Goal: Information Seeking & Learning: Learn about a topic

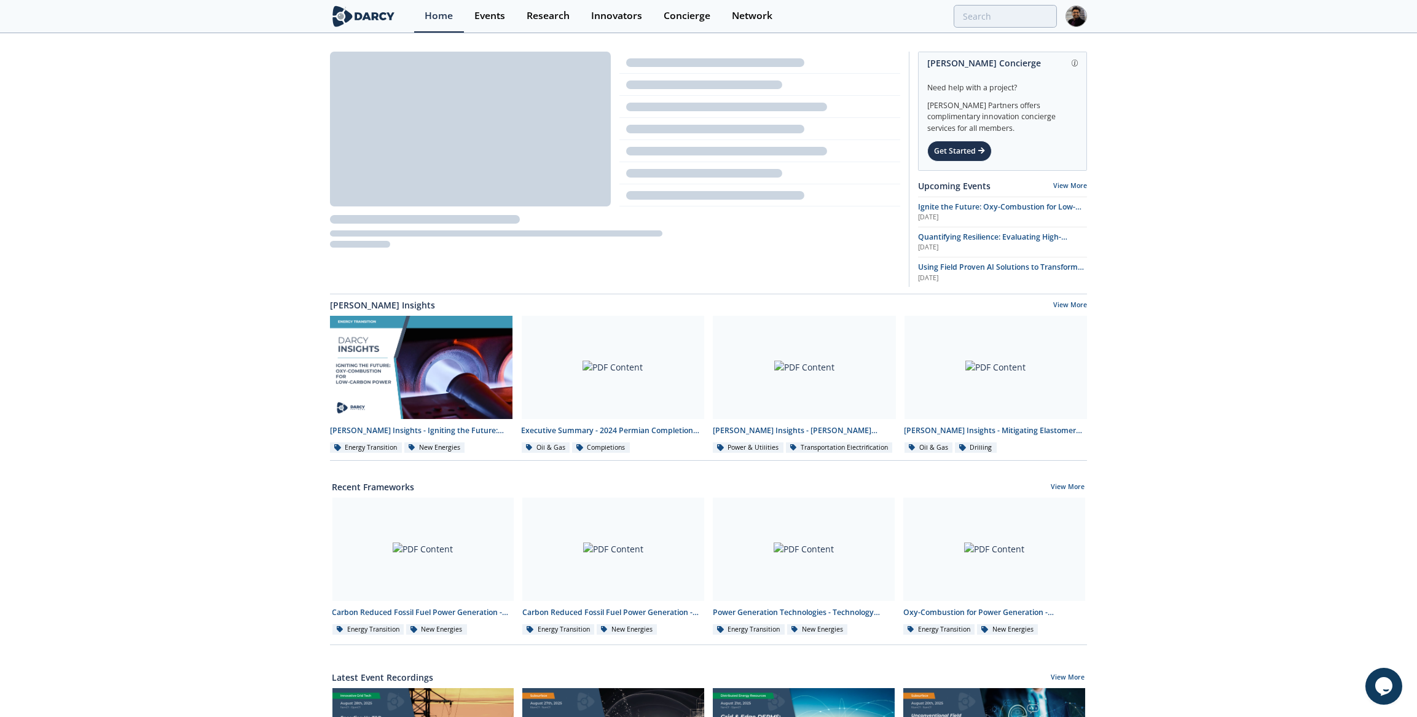
drag, startPoint x: 1005, startPoint y: 34, endPoint x: 1006, endPoint y: 25, distance: 10.0
click at [1005, 34] on div "Darcy Concierge Need help with a project? Darcy Partners offers complimentary i…" at bounding box center [708, 547] width 1417 height 1027
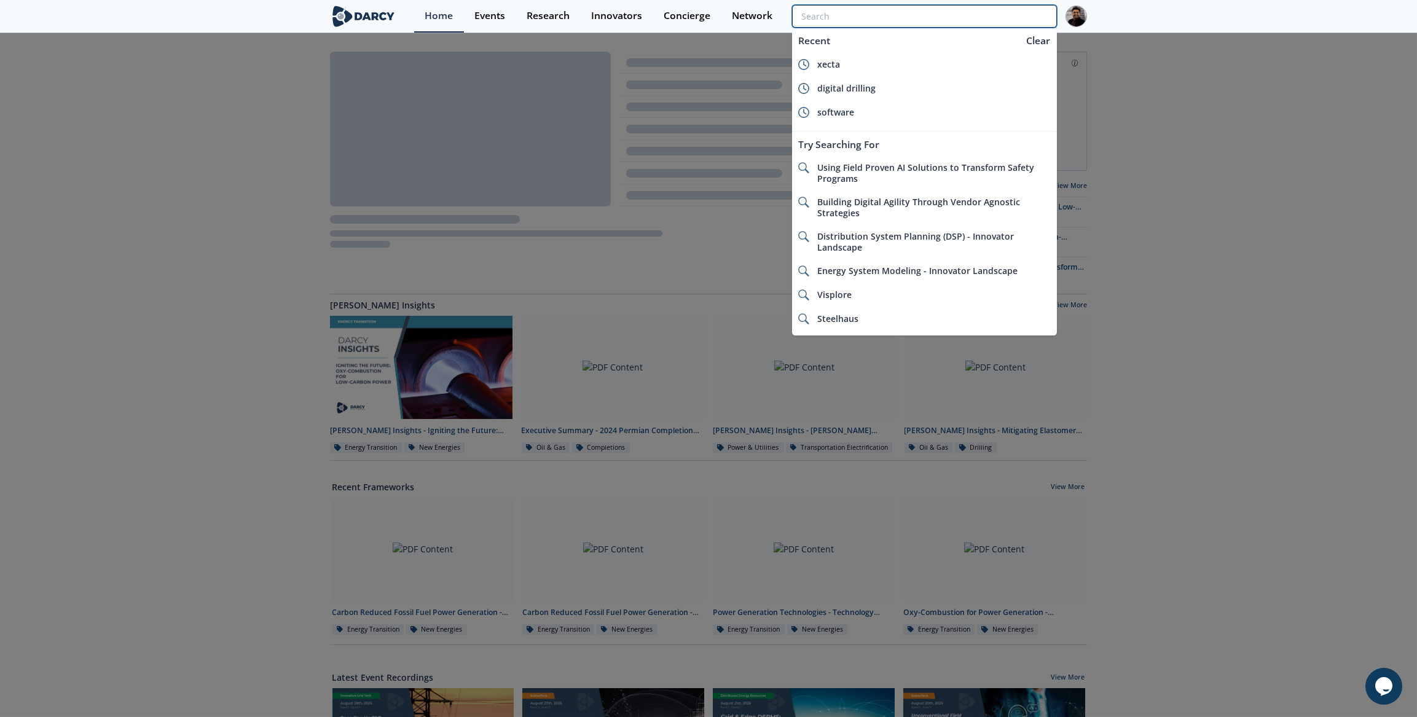
click at [1006, 24] on input "search" at bounding box center [924, 16] width 265 height 23
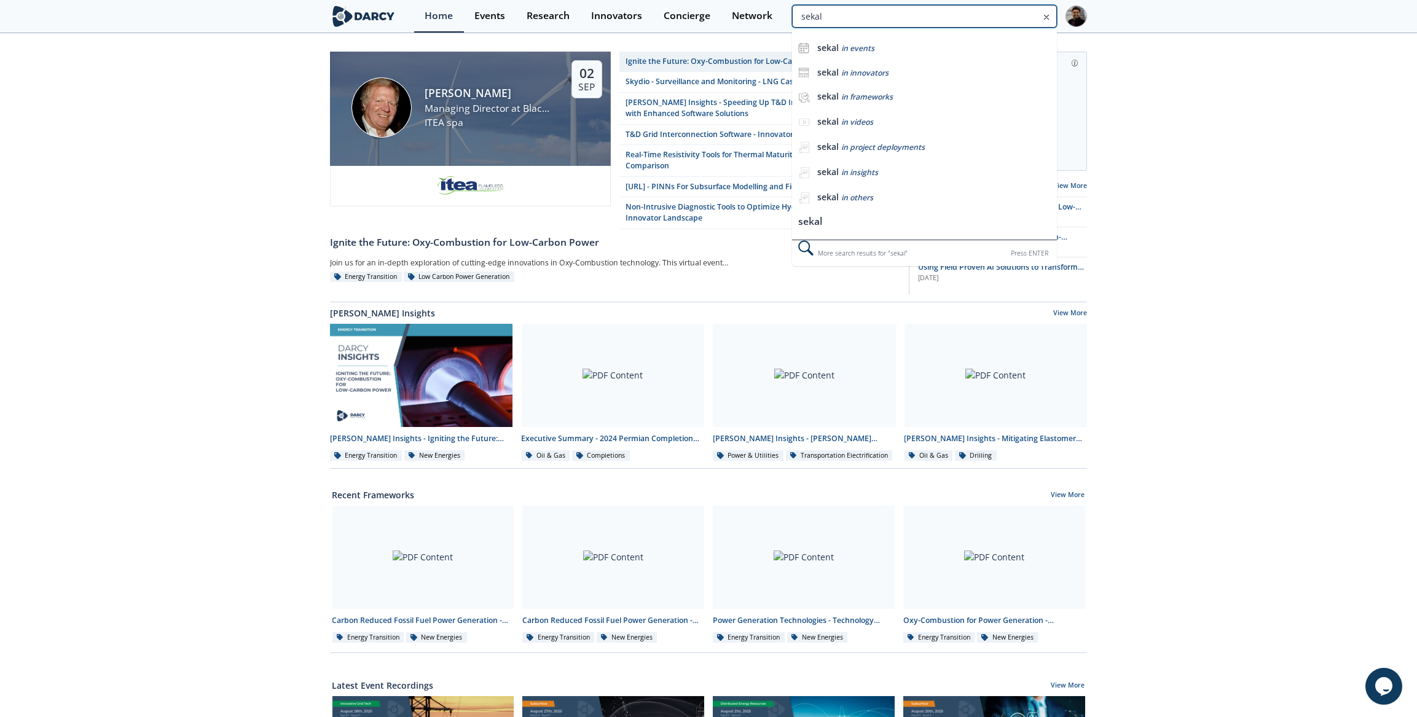
type input "sekal"
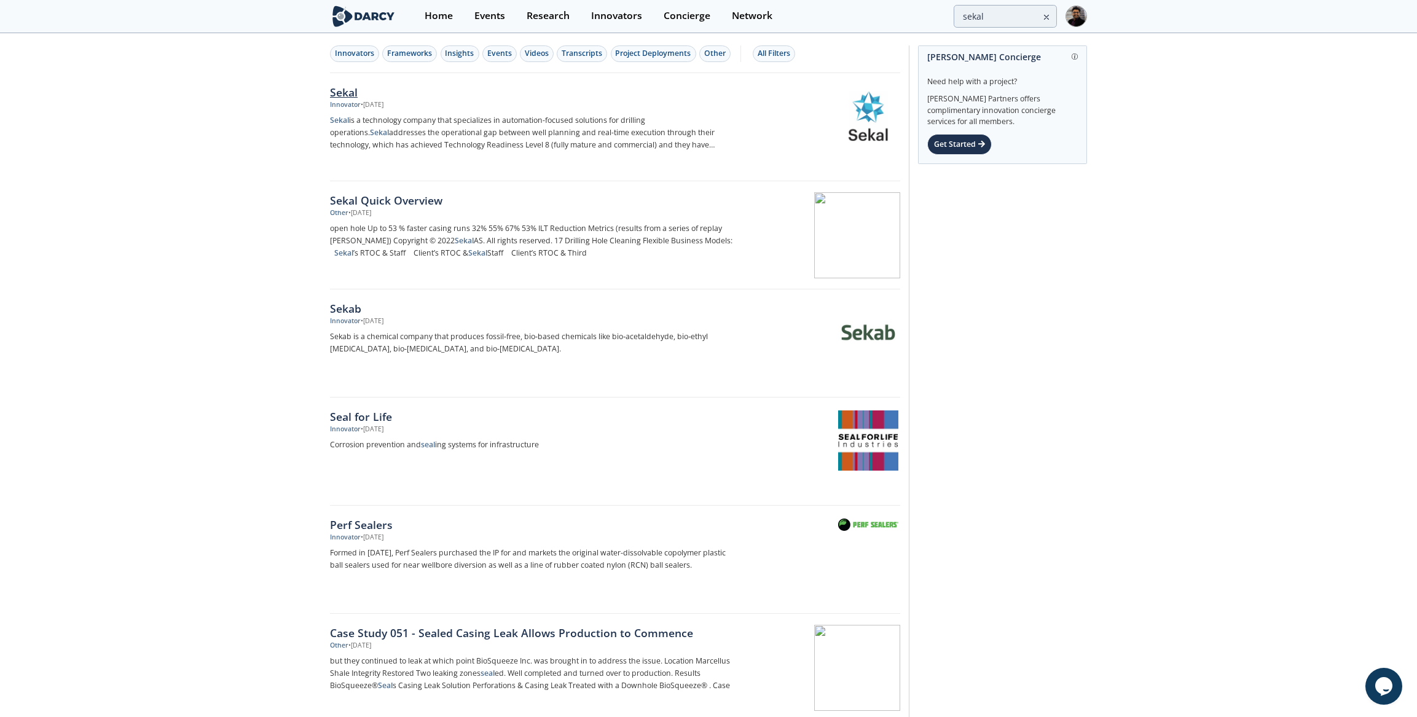
click at [378, 92] on div "Sekal" at bounding box center [533, 92] width 407 height 16
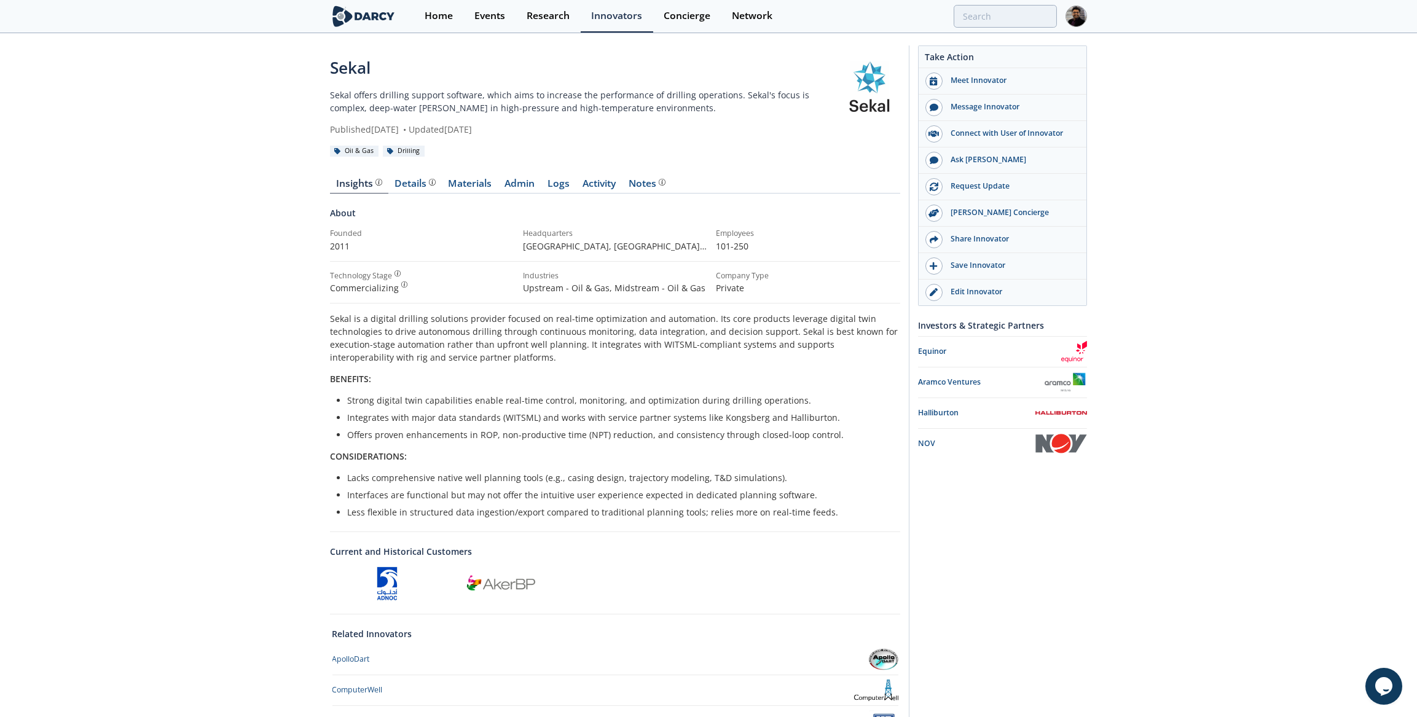
click at [473, 197] on div "Insights Details Materials Admin Logs Activity Notes About Founded 2011" at bounding box center [615, 506] width 570 height 688
click at [474, 190] on link "Materials" at bounding box center [470, 186] width 57 height 15
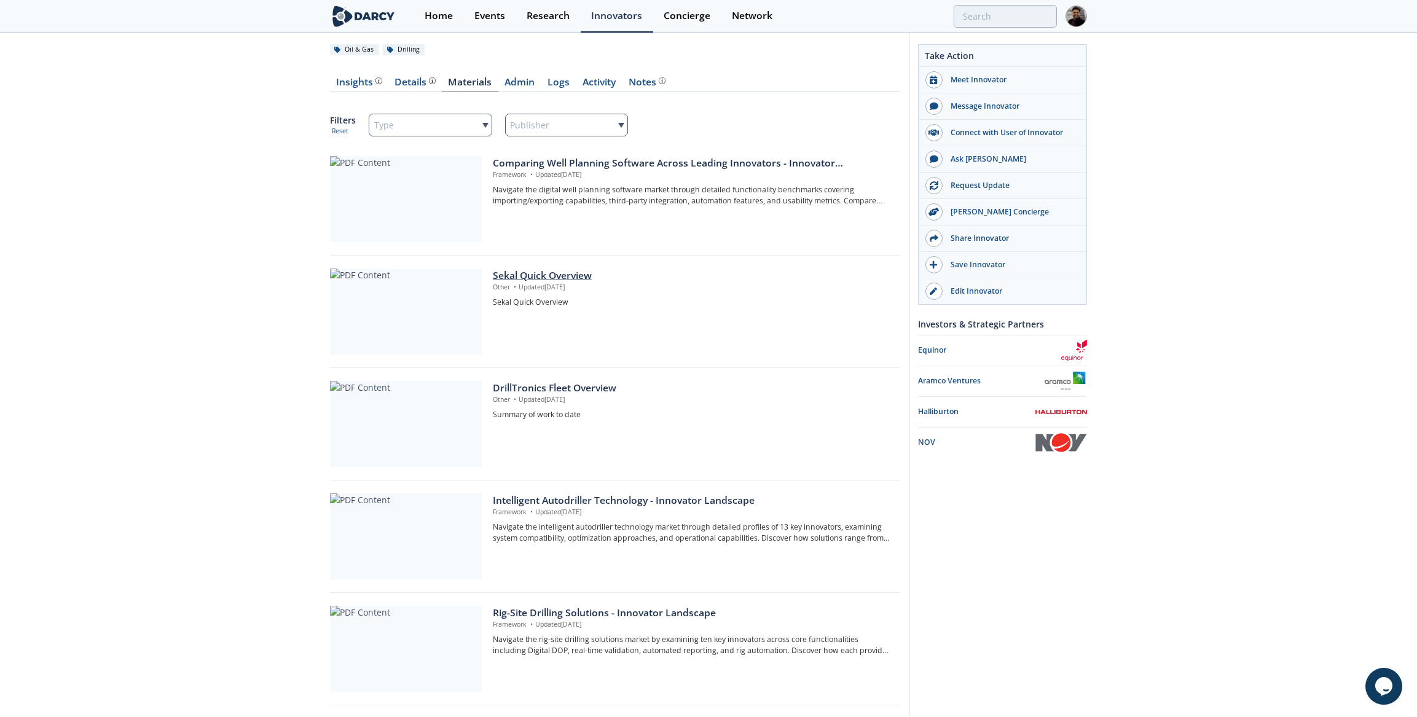
scroll to position [111, 0]
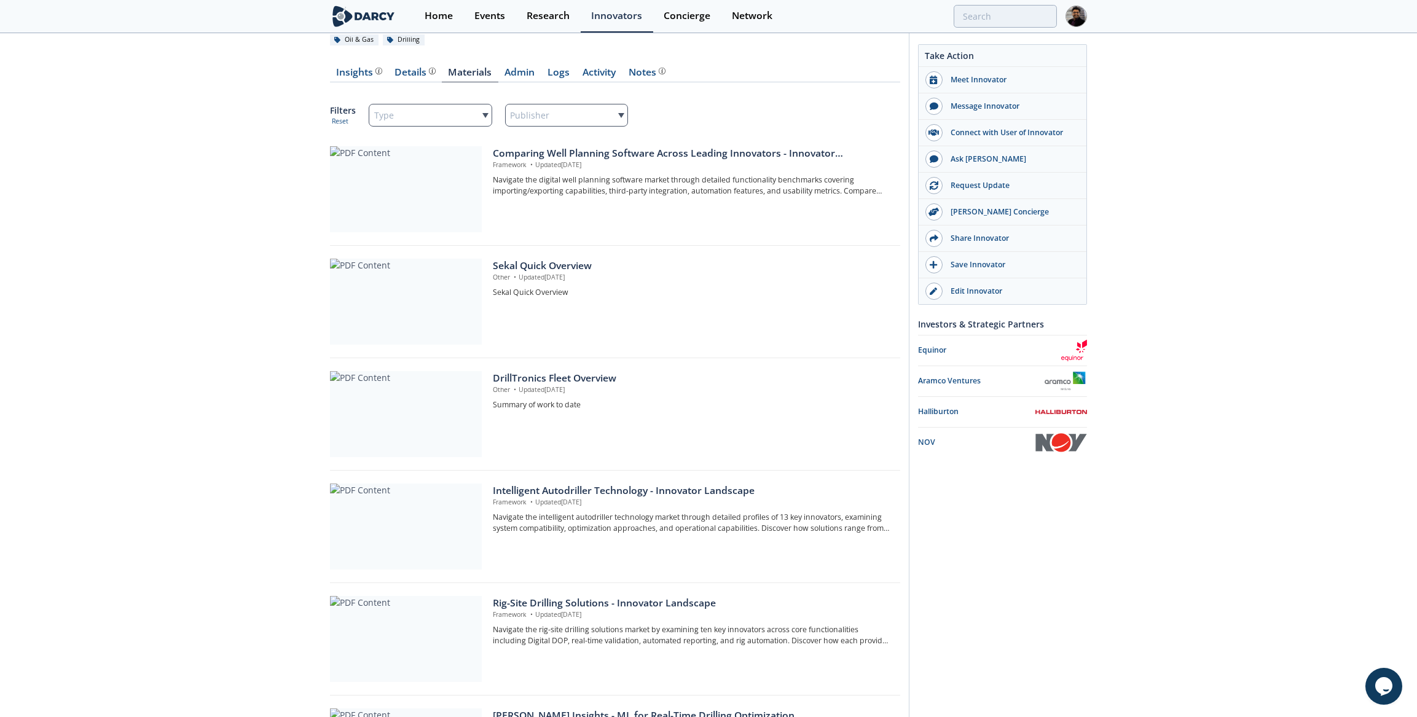
click at [397, 276] on div at bounding box center [406, 302] width 152 height 86
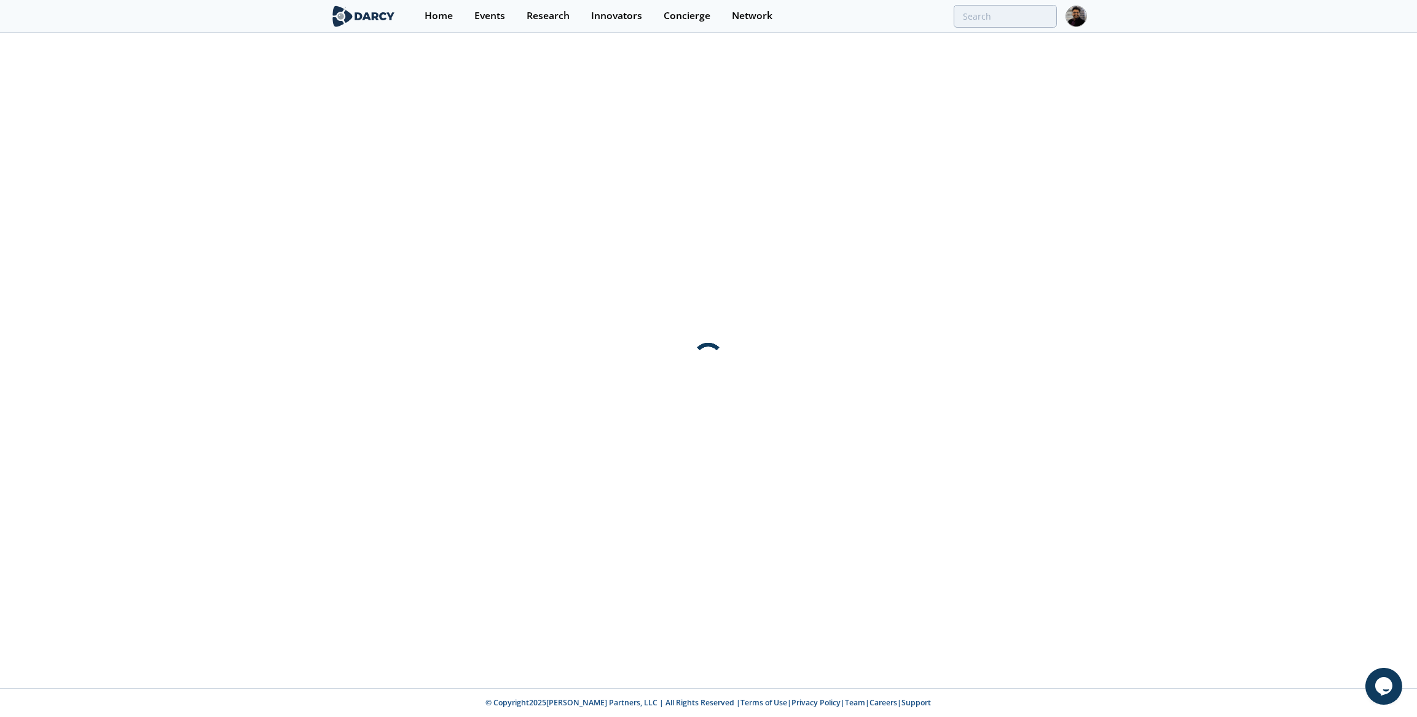
scroll to position [0, 0]
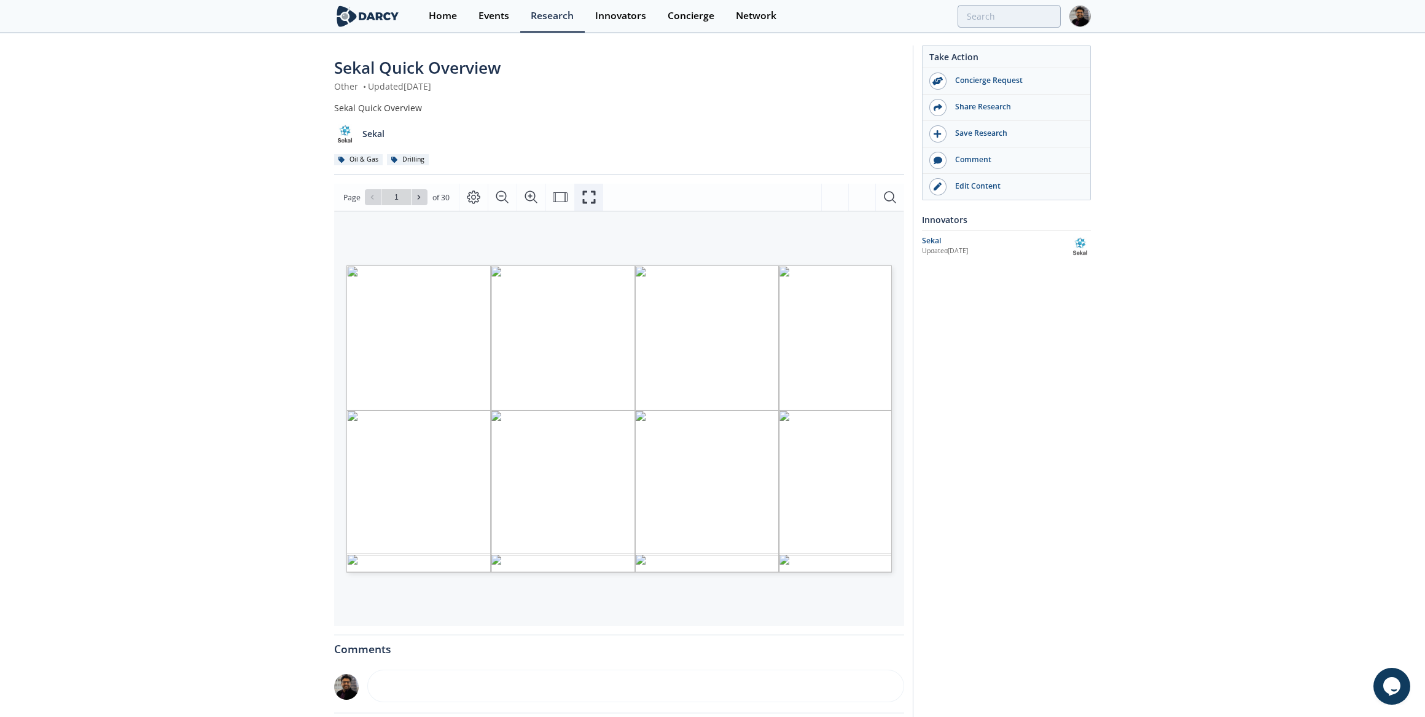
click at [584, 199] on icon "Fullscreen" at bounding box center [589, 197] width 15 height 15
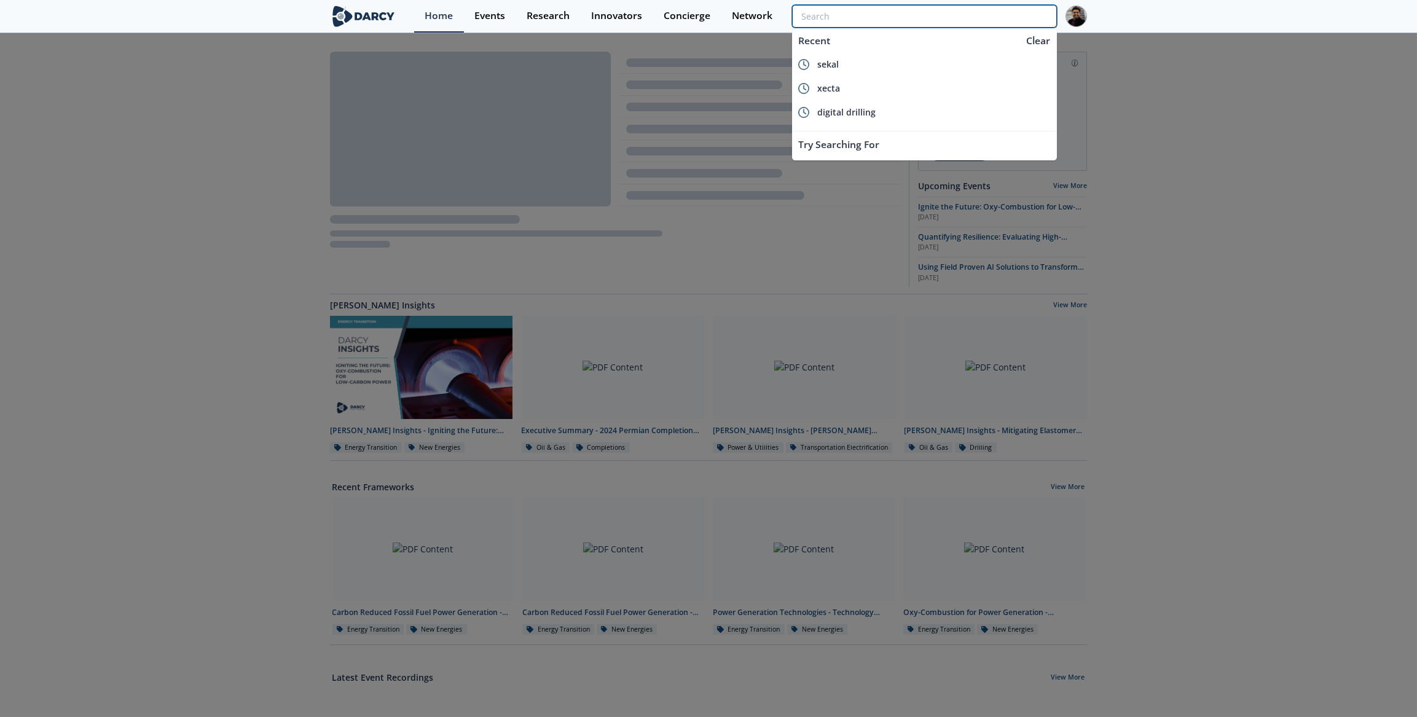
click at [969, 10] on input "search" at bounding box center [924, 16] width 265 height 23
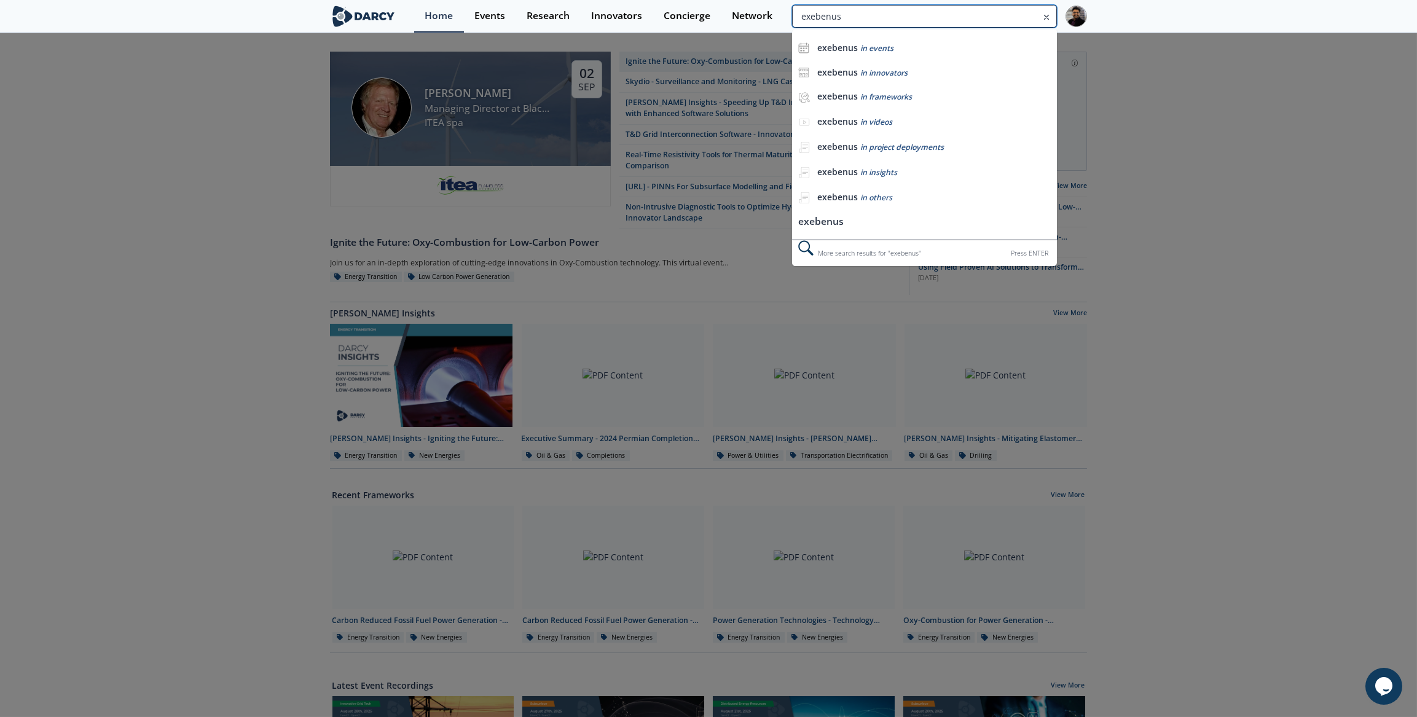
type input "exebenus"
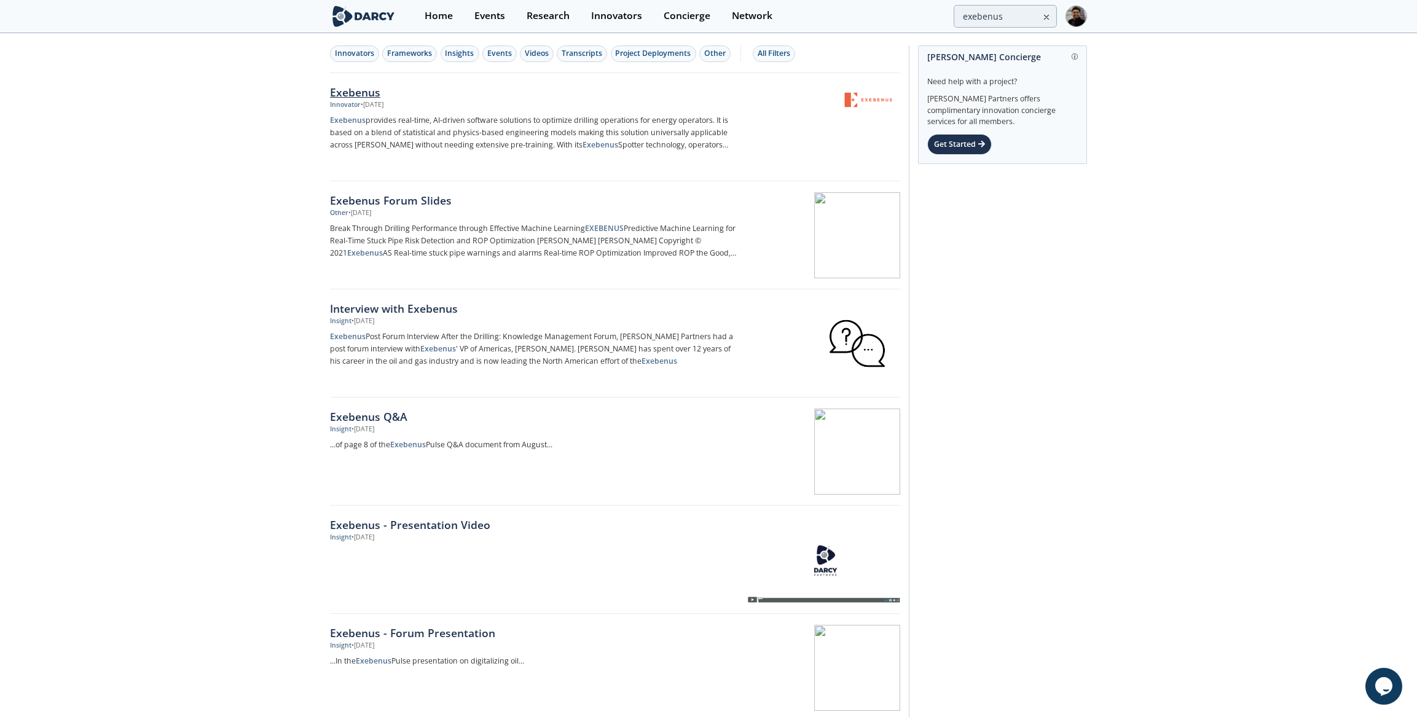
drag, startPoint x: 552, startPoint y: 147, endPoint x: 499, endPoint y: 106, distance: 67.0
click at [499, 106] on div "Innovator • [DATE]" at bounding box center [533, 105] width 407 height 10
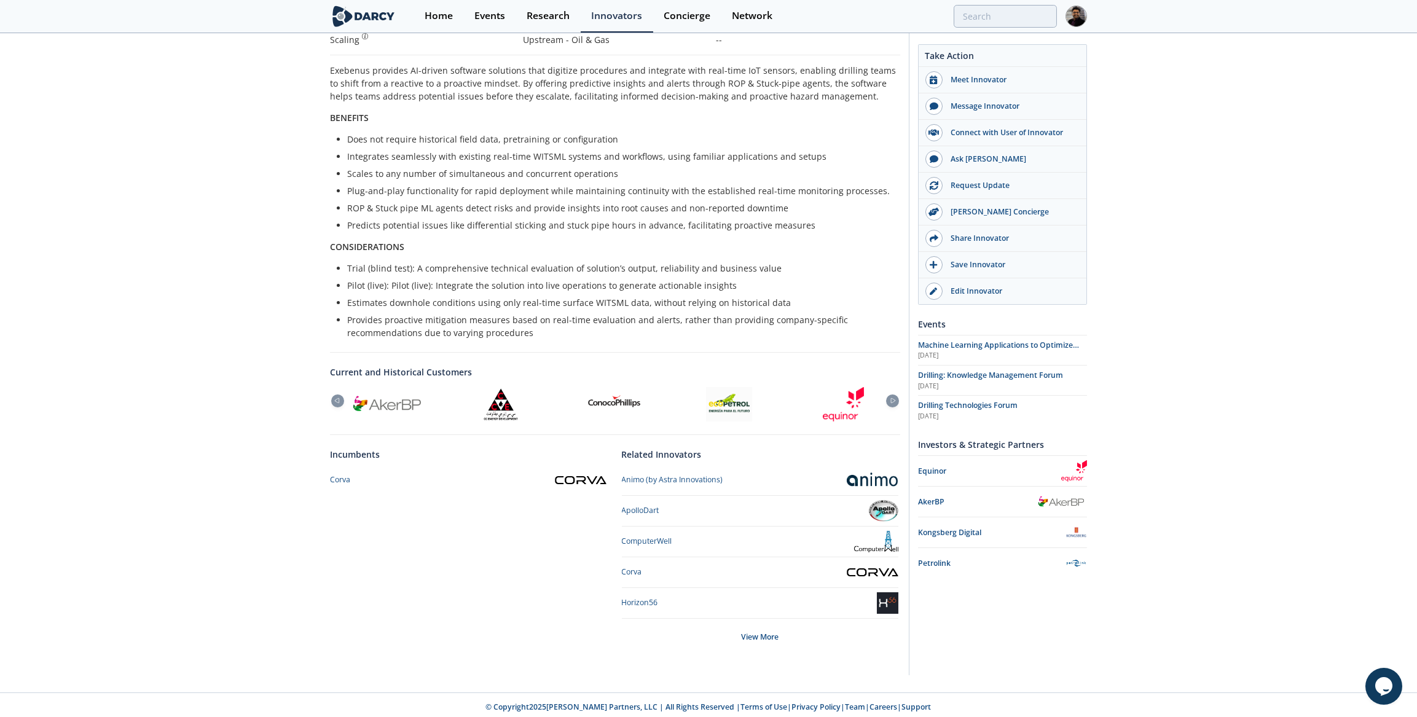
scroll to position [249, 0]
click at [884, 398] on div at bounding box center [843, 403] width 114 height 34
click at [892, 397] on icon at bounding box center [892, 400] width 15 height 6
click at [891, 399] on icon at bounding box center [892, 400] width 15 height 6
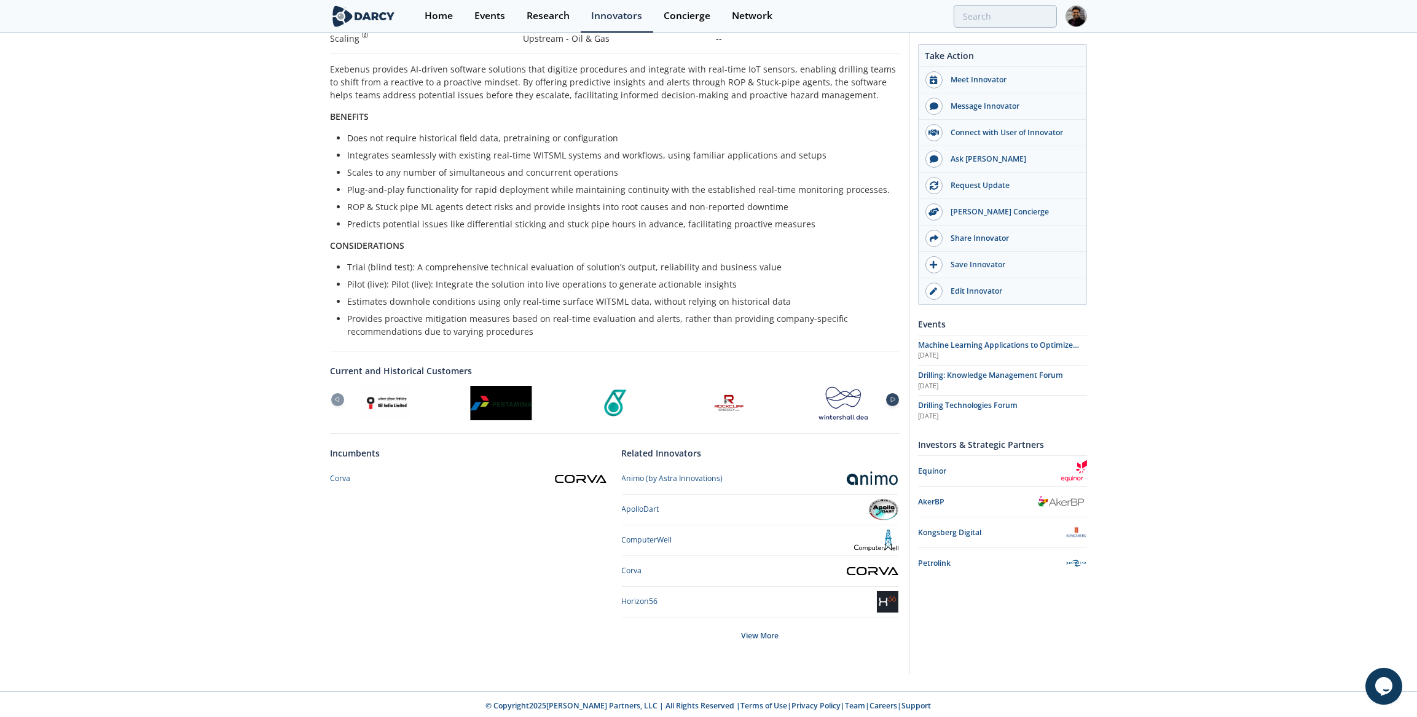
click at [891, 399] on icon at bounding box center [892, 400] width 15 height 6
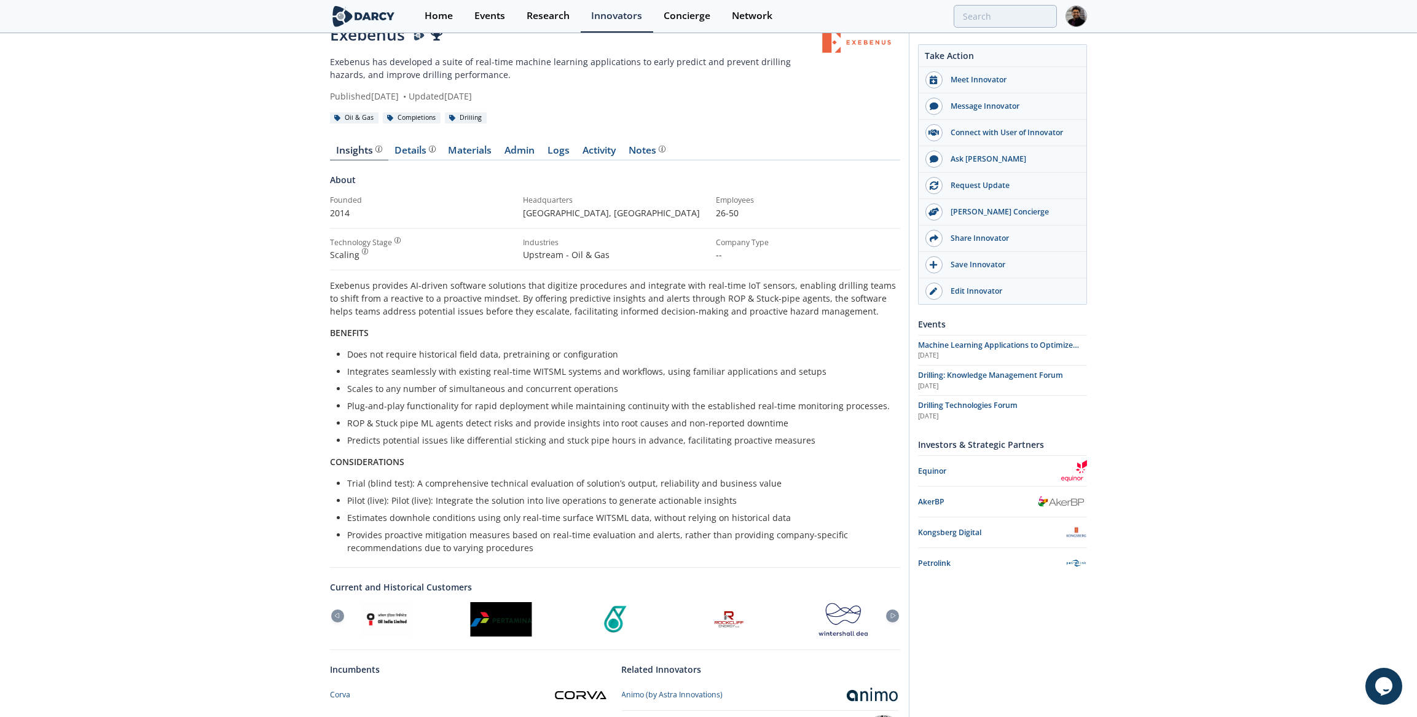
scroll to position [26, 0]
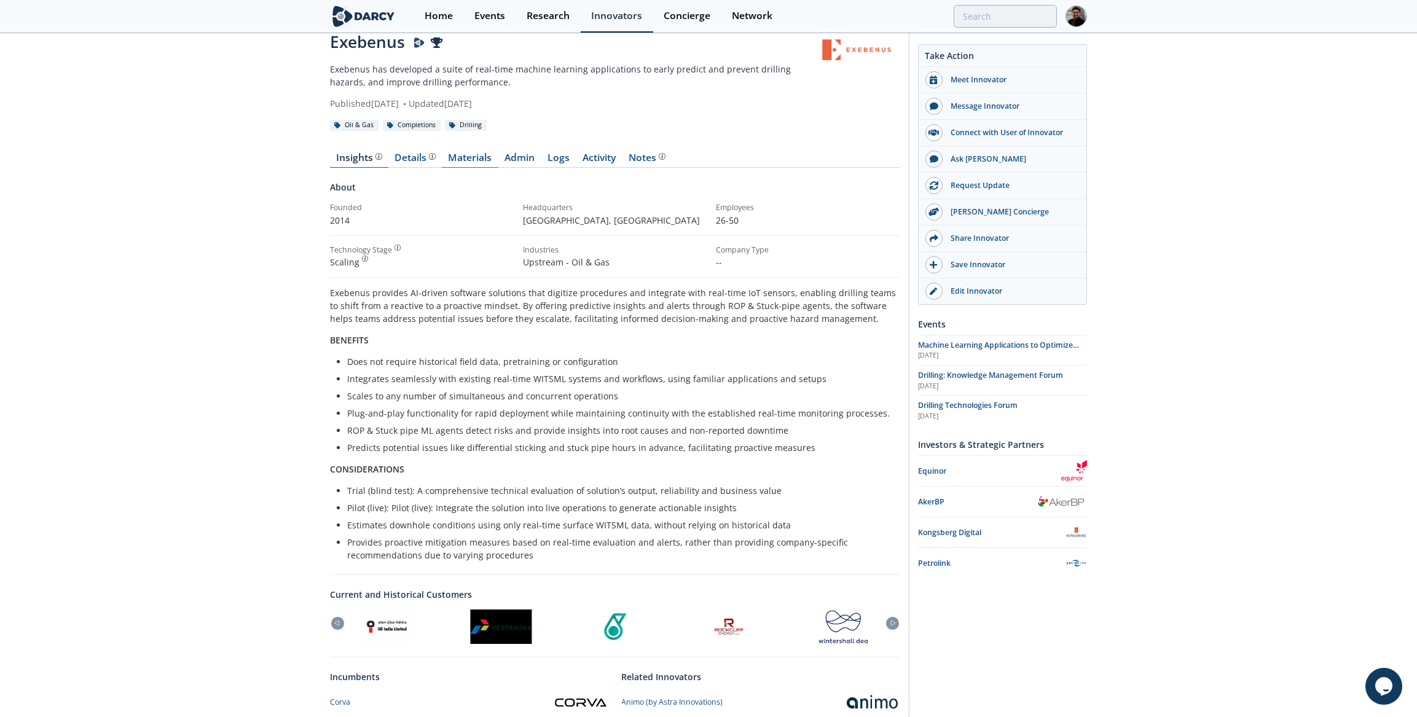
click at [476, 153] on link "Materials" at bounding box center [470, 160] width 57 height 15
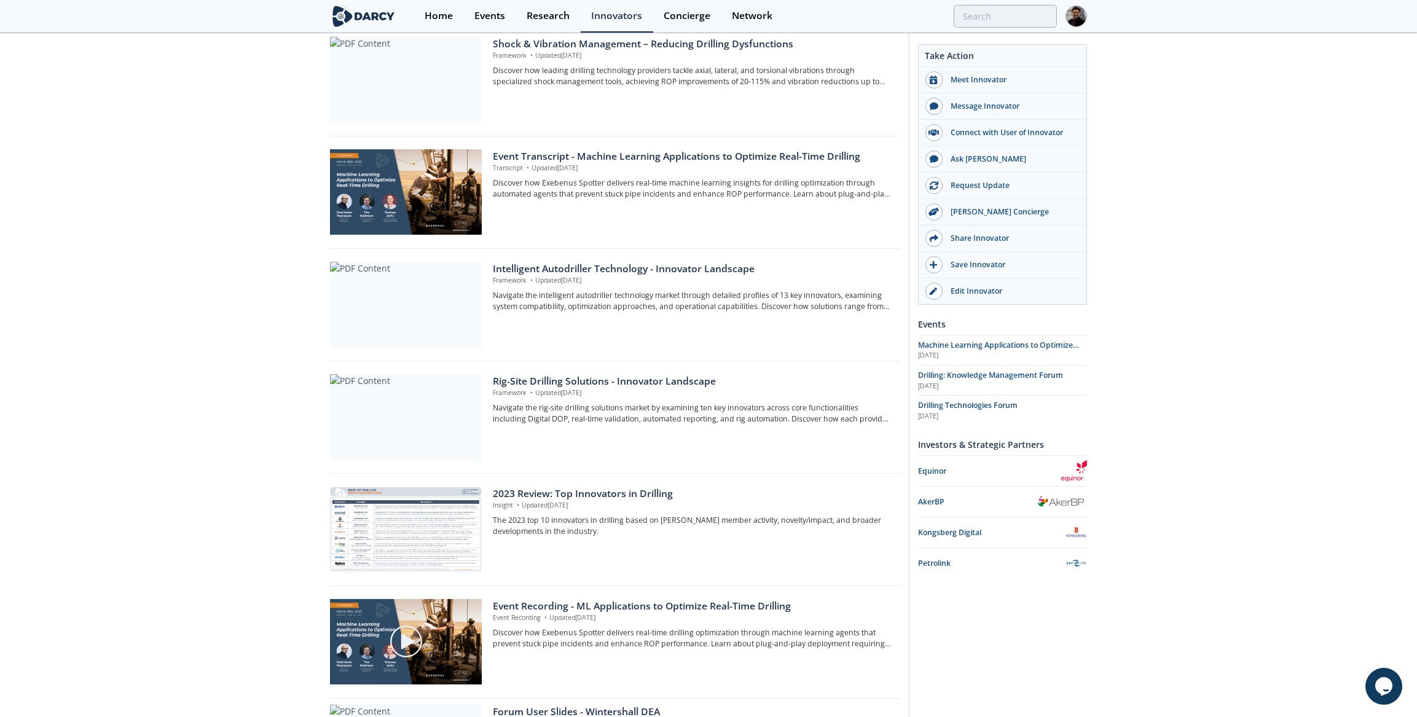
scroll to position [614, 0]
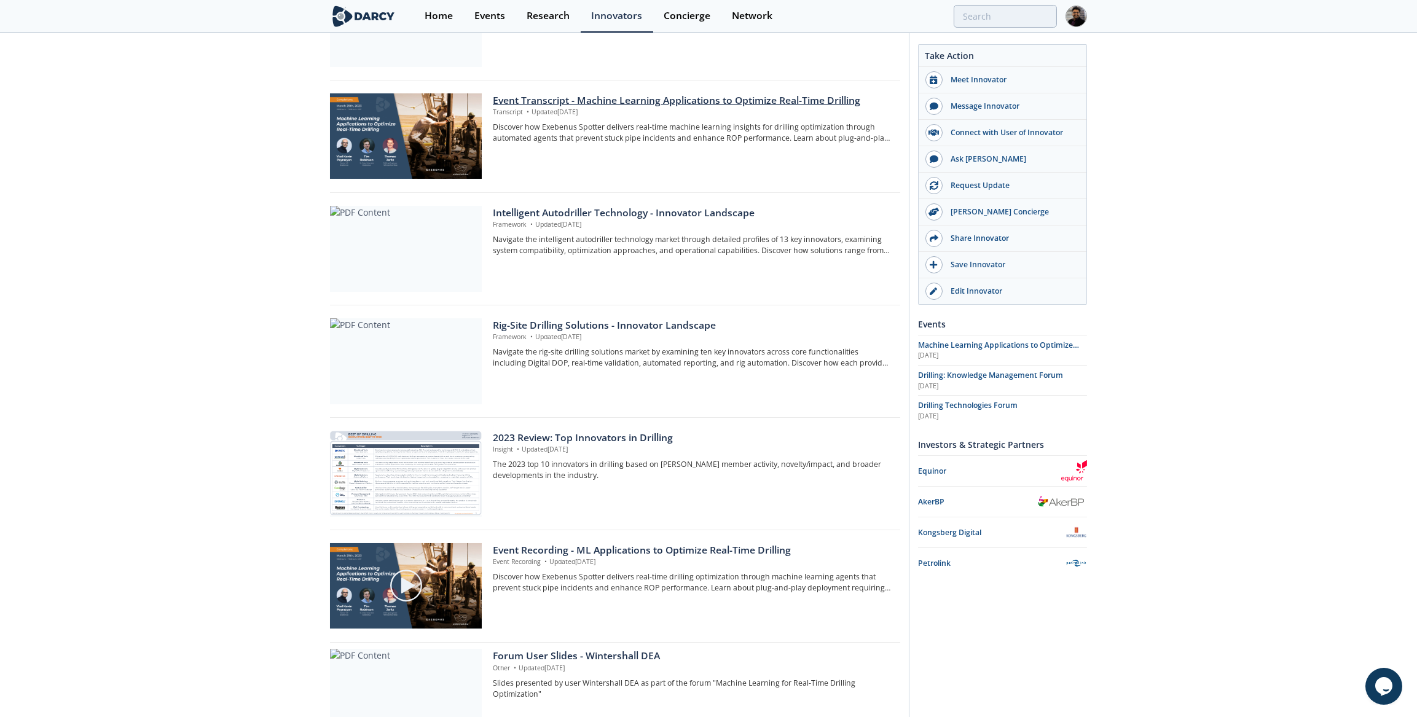
click at [437, 143] on img at bounding box center [406, 135] width 152 height 85
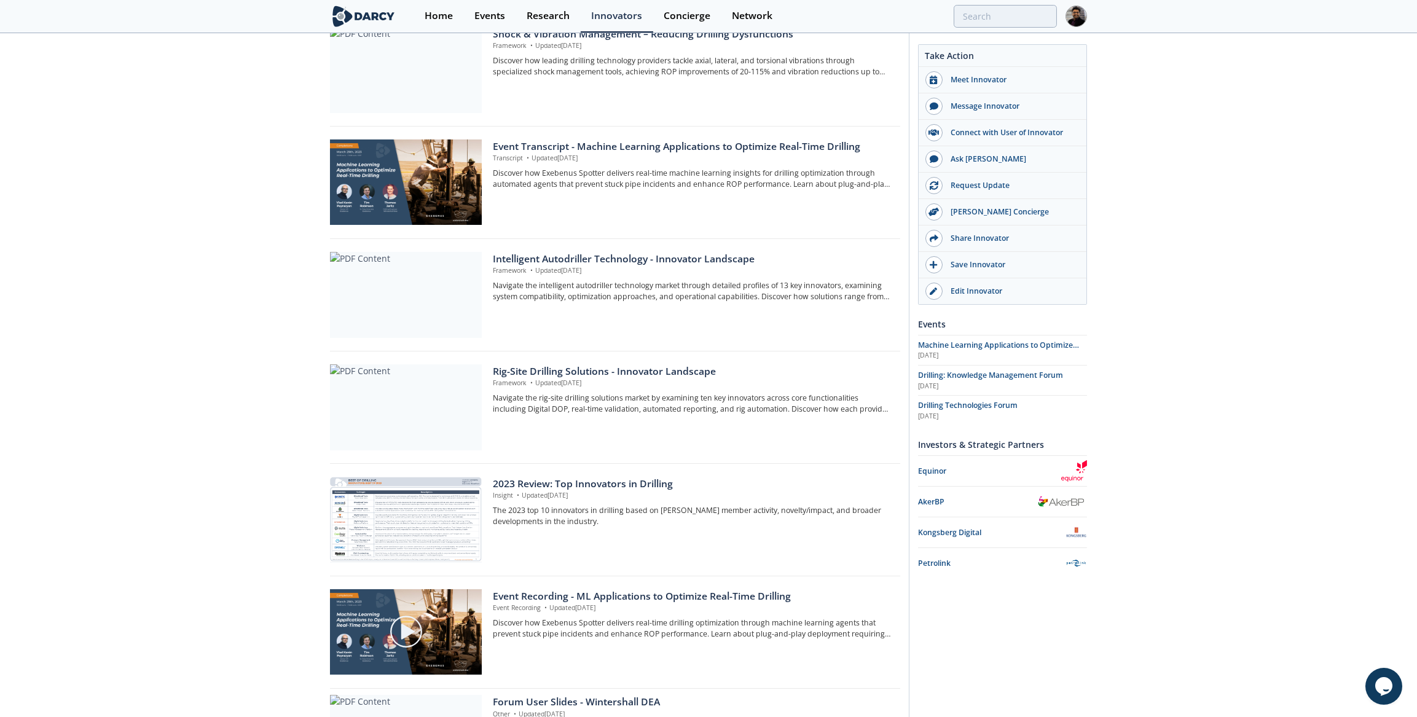
scroll to position [670, 0]
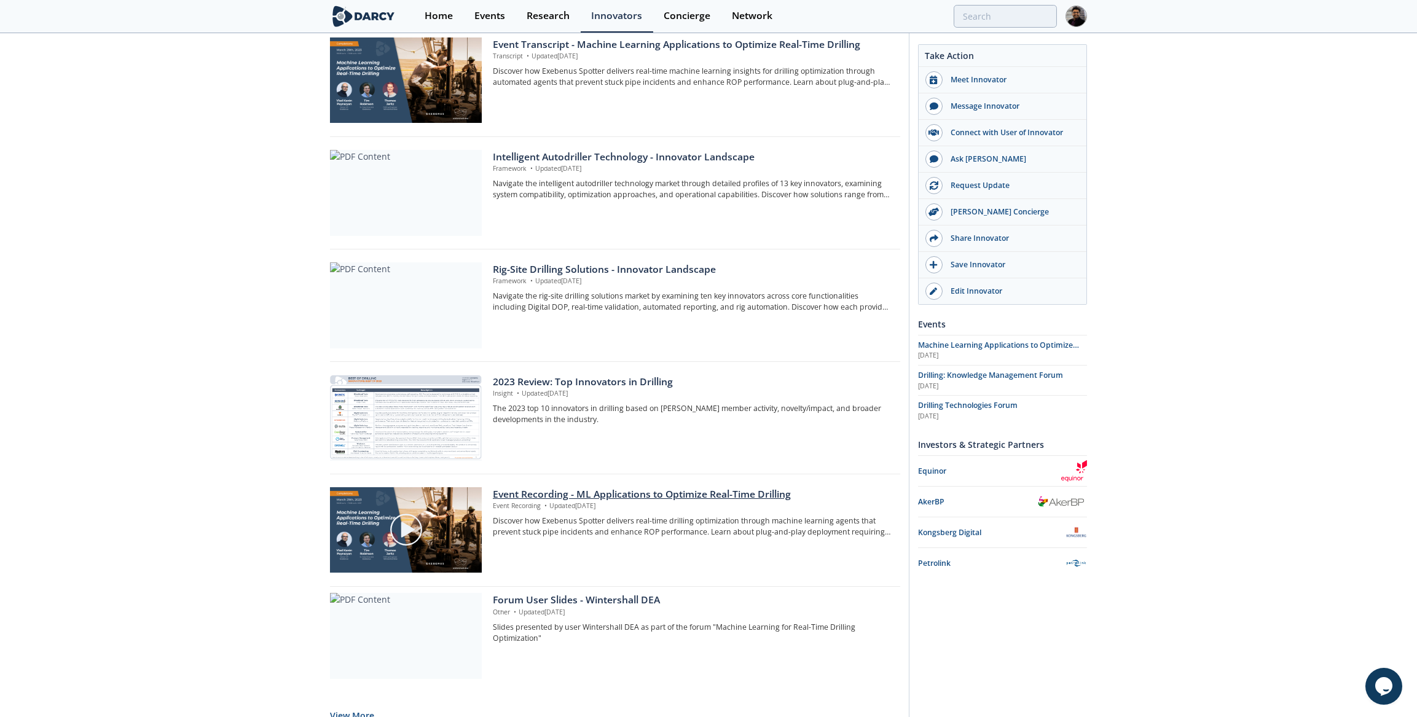
click at [593, 492] on div "Event Recording - ML Applications to Optimize Real-Time Drilling" at bounding box center [692, 494] width 399 height 15
